Goal: Task Accomplishment & Management: Use online tool/utility

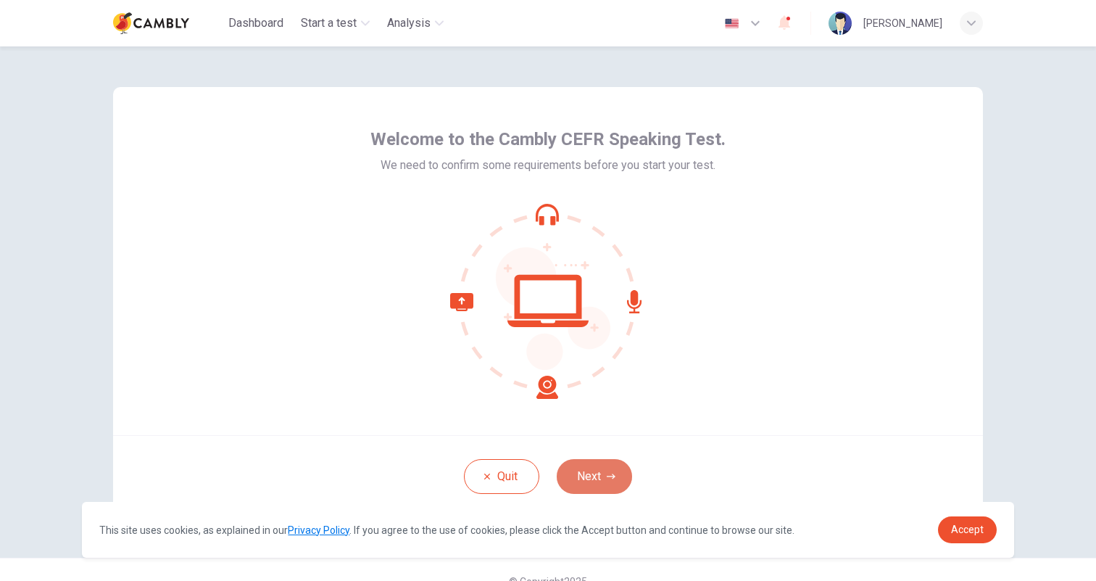
click at [612, 482] on button "Next" at bounding box center [594, 476] width 75 height 35
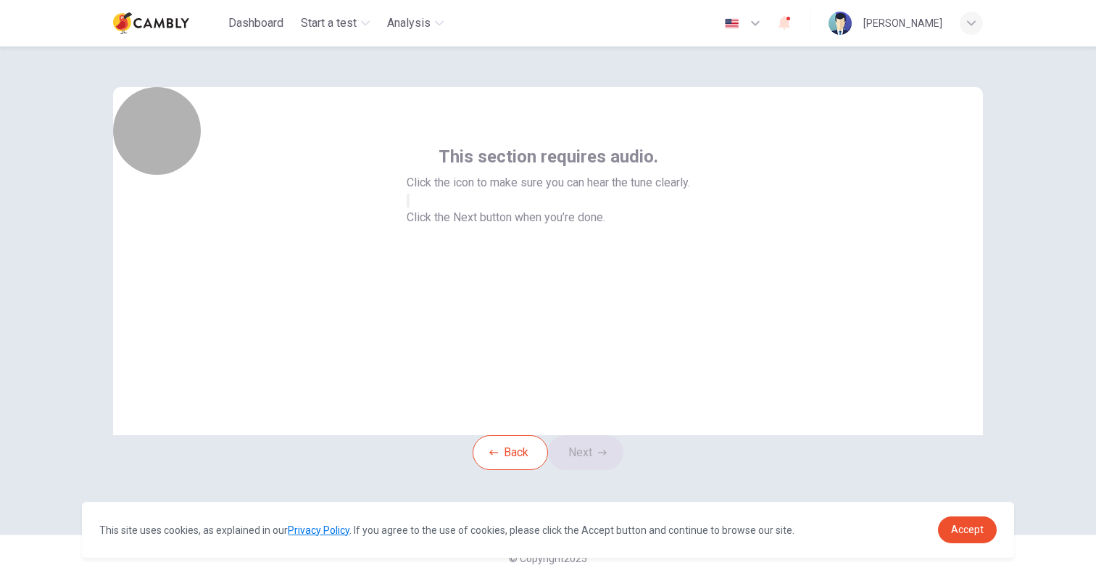
click at [410, 207] on button "button" at bounding box center [408, 201] width 3 height 14
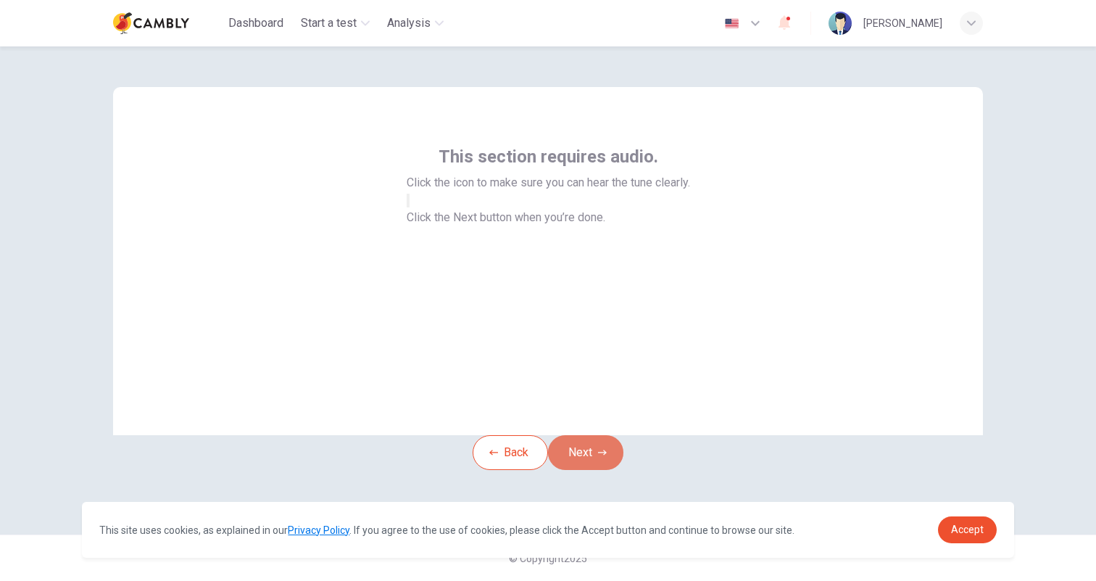
click at [607, 454] on icon "button" at bounding box center [602, 451] width 9 height 5
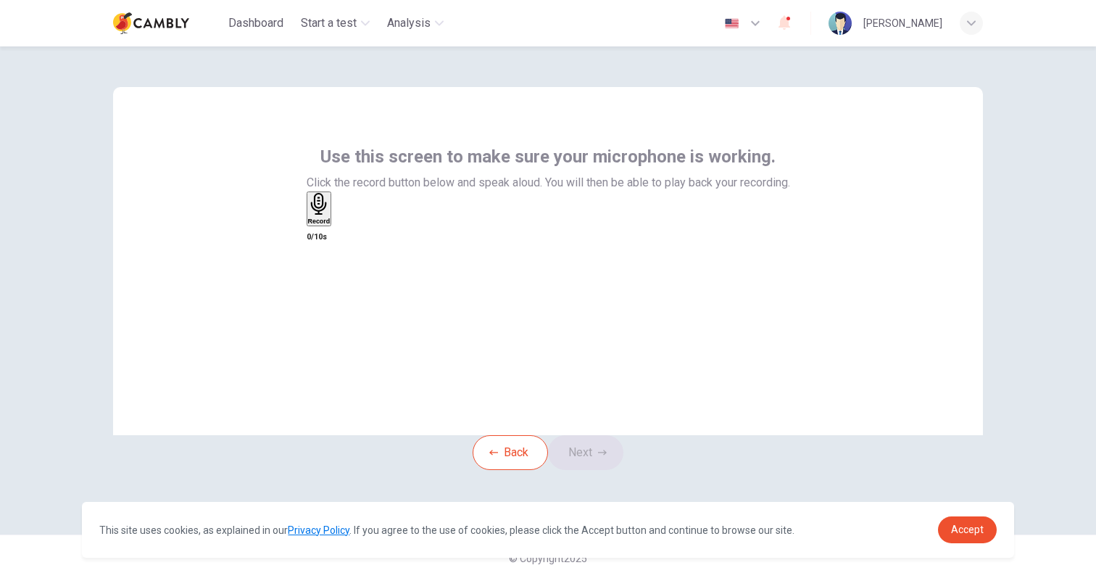
click at [331, 225] on div "Record" at bounding box center [319, 209] width 22 height 32
click at [323, 296] on div "Stop" at bounding box center [315, 251] width 14 height 117
click at [349, 237] on icon "button" at bounding box center [345, 232] width 8 height 10
click at [600, 470] on button "Next" at bounding box center [585, 452] width 75 height 35
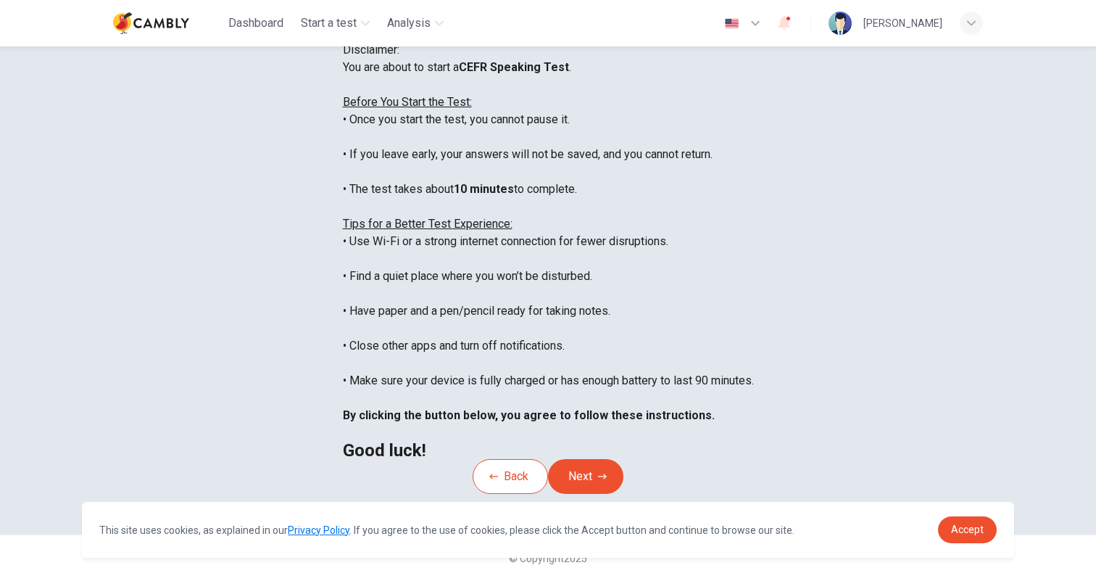
scroll to position [225, 0]
click at [591, 459] on button "Next" at bounding box center [585, 476] width 75 height 35
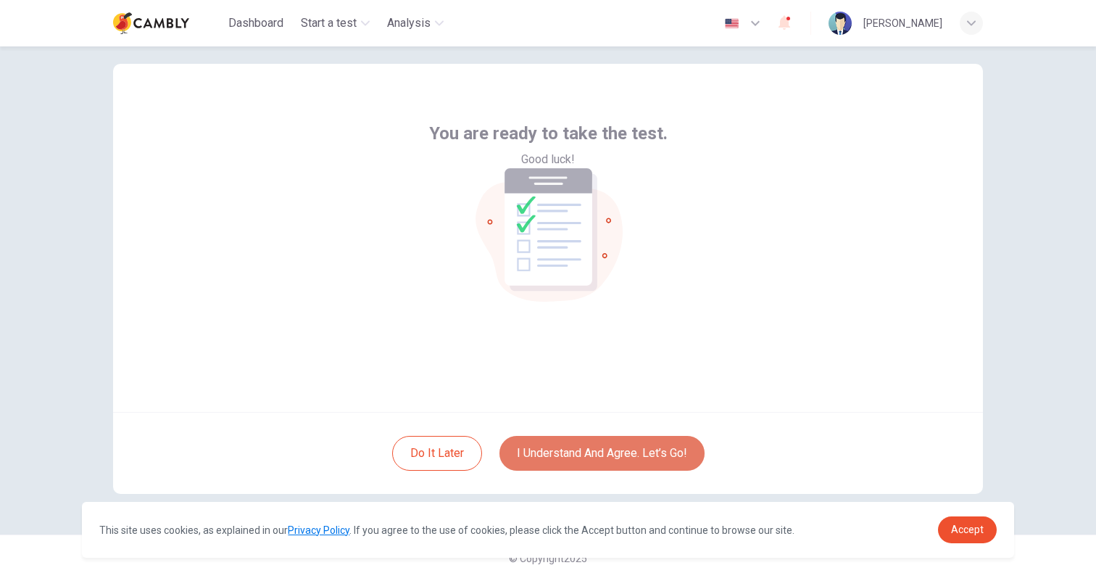
click at [591, 446] on button "I understand and agree. Let’s go!" at bounding box center [601, 453] width 205 height 35
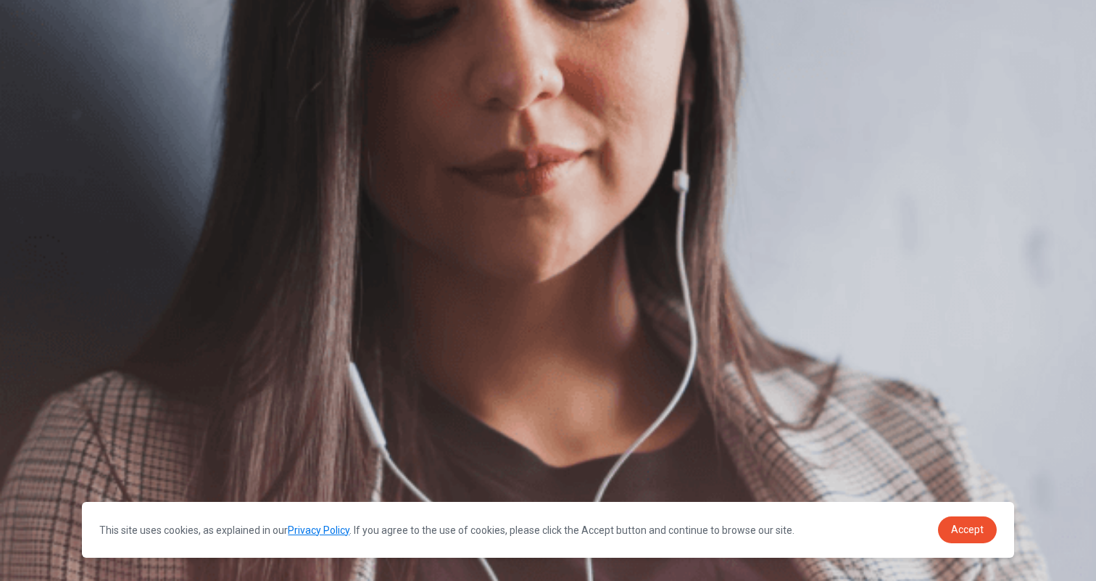
scroll to position [78, 0]
click at [965, 528] on span "Accept" at bounding box center [967, 529] width 33 height 12
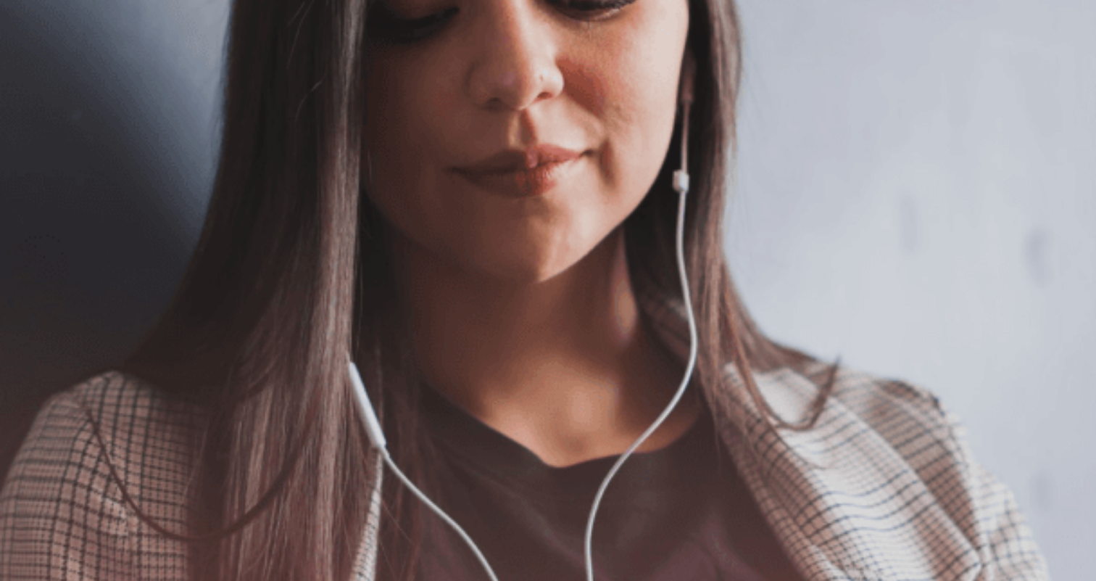
scroll to position [189, 0]
click at [327, 170] on span "Use a headset if available (recommended for best audio quality). Ensure your mi…" at bounding box center [163, 110] width 327 height 118
click at [41, 75] on button "Continue" at bounding box center [20, 102] width 41 height 54
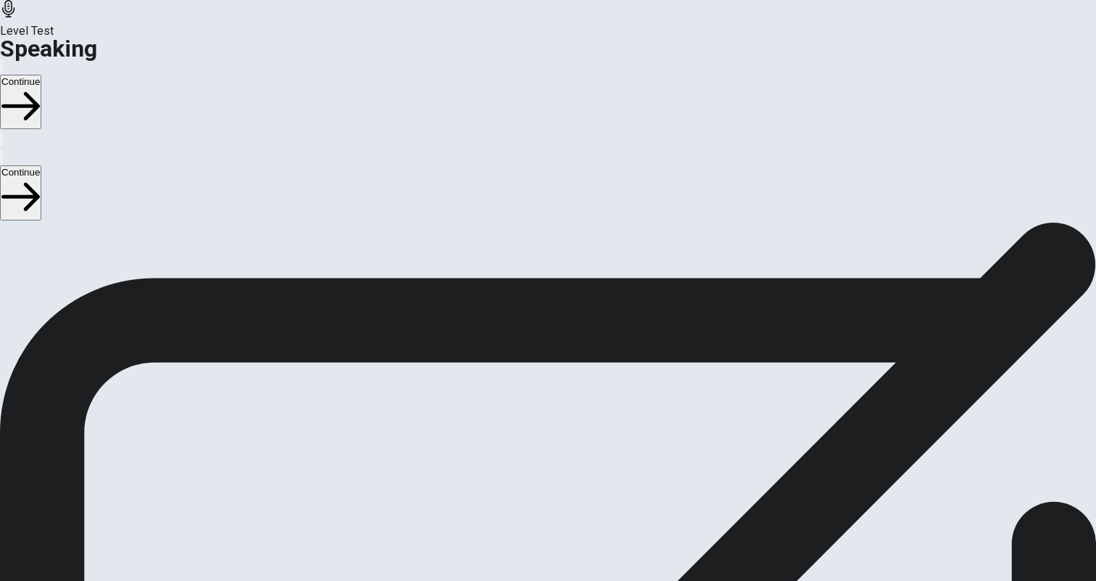
click at [565, 373] on icon at bounding box center [546, 398] width 37 height 51
click at [565, 338] on div "00:00:10" at bounding box center [548, 273] width 1096 height 132
click at [41, 75] on button "Continue" at bounding box center [20, 102] width 41 height 54
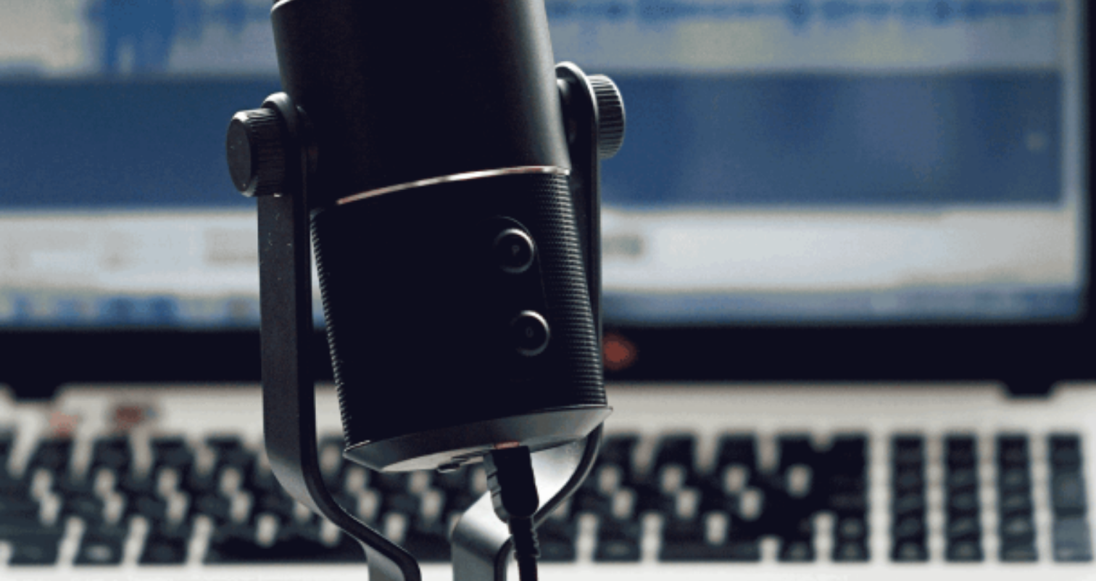
click at [1, 143] on icon "button" at bounding box center [1, 143] width 0 height 0
